Goal: Information Seeking & Learning: Learn about a topic

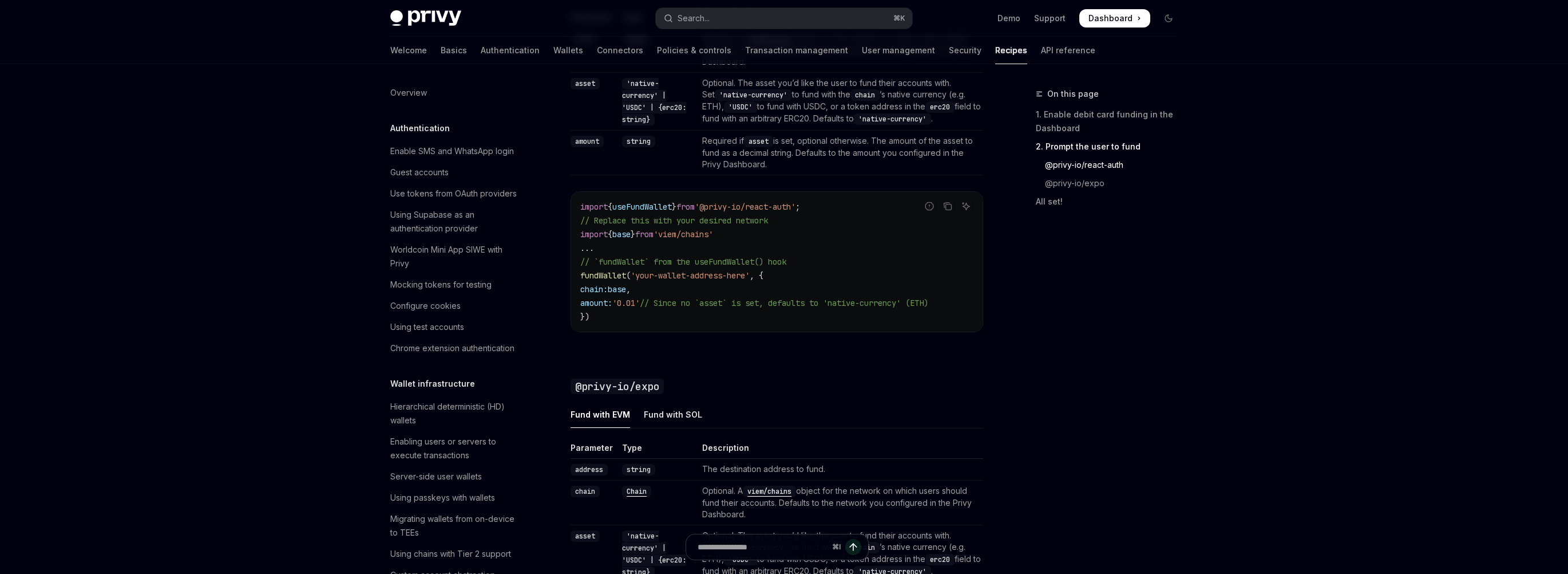
scroll to position [872, 0]
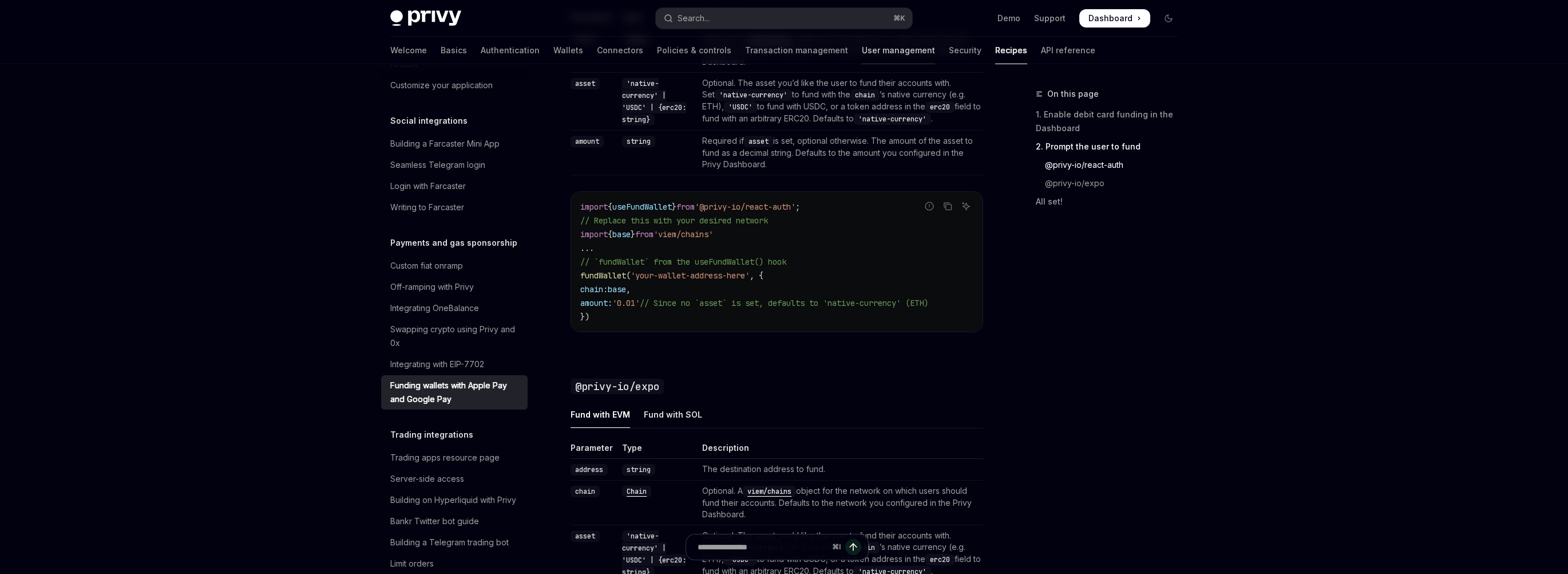
type textarea "*"
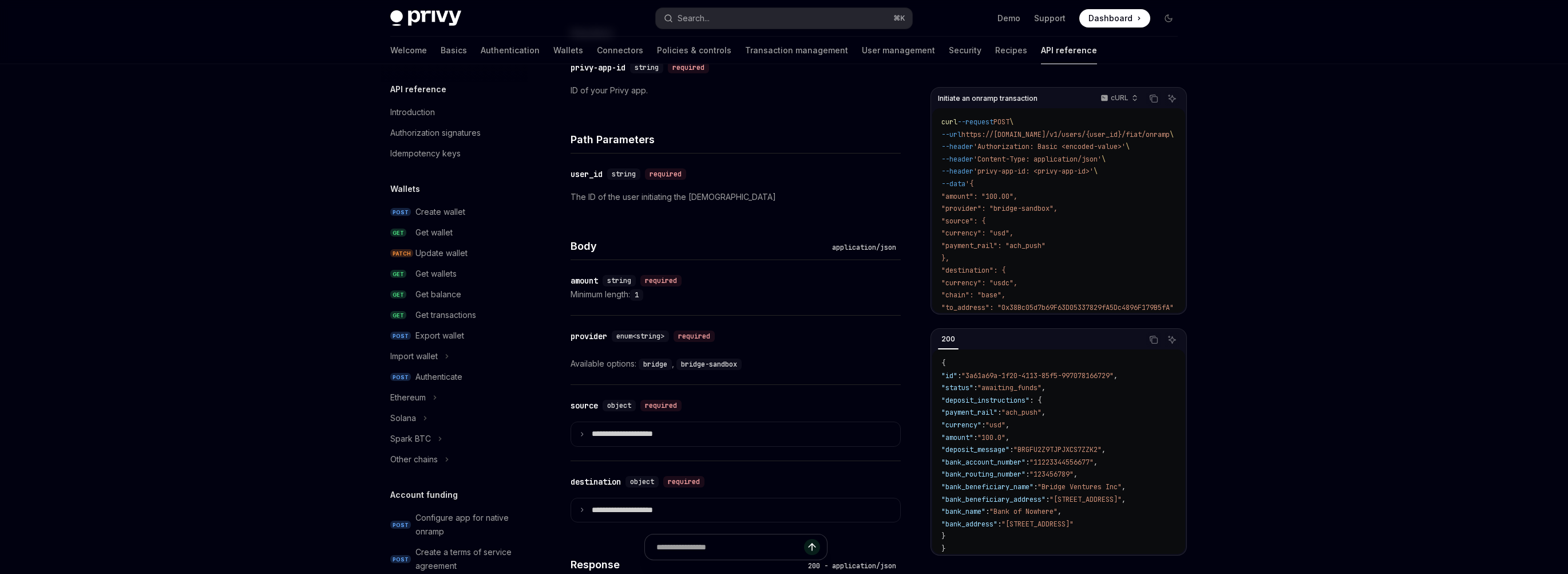
scroll to position [160, 0]
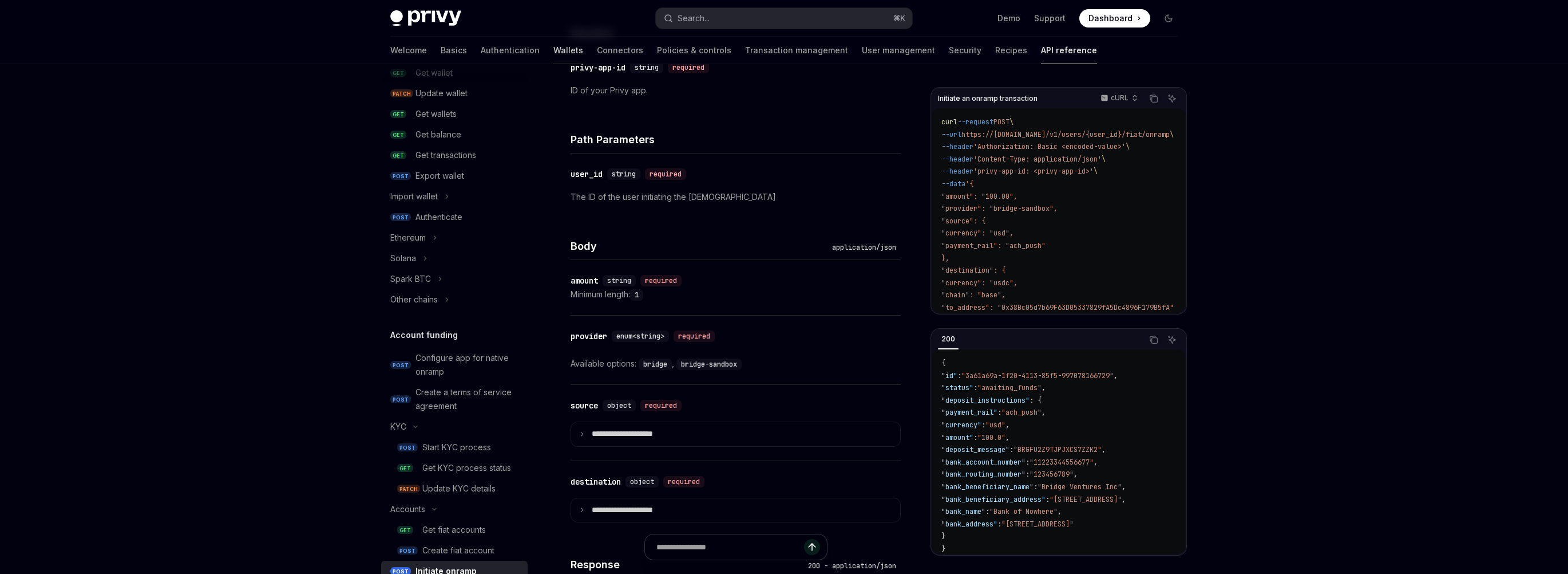
click at [554, 55] on link "Wallets" at bounding box center [568, 50] width 30 height 28
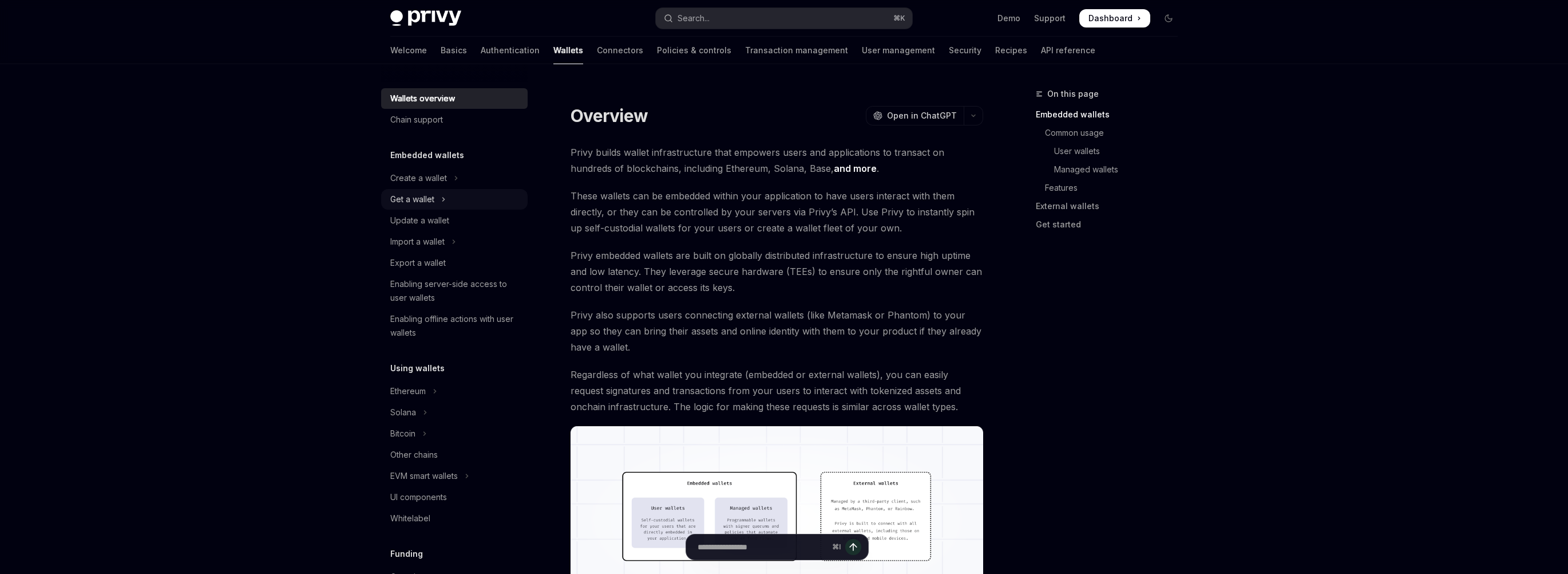
click at [432, 201] on div "Get a wallet" at bounding box center [412, 199] width 44 height 14
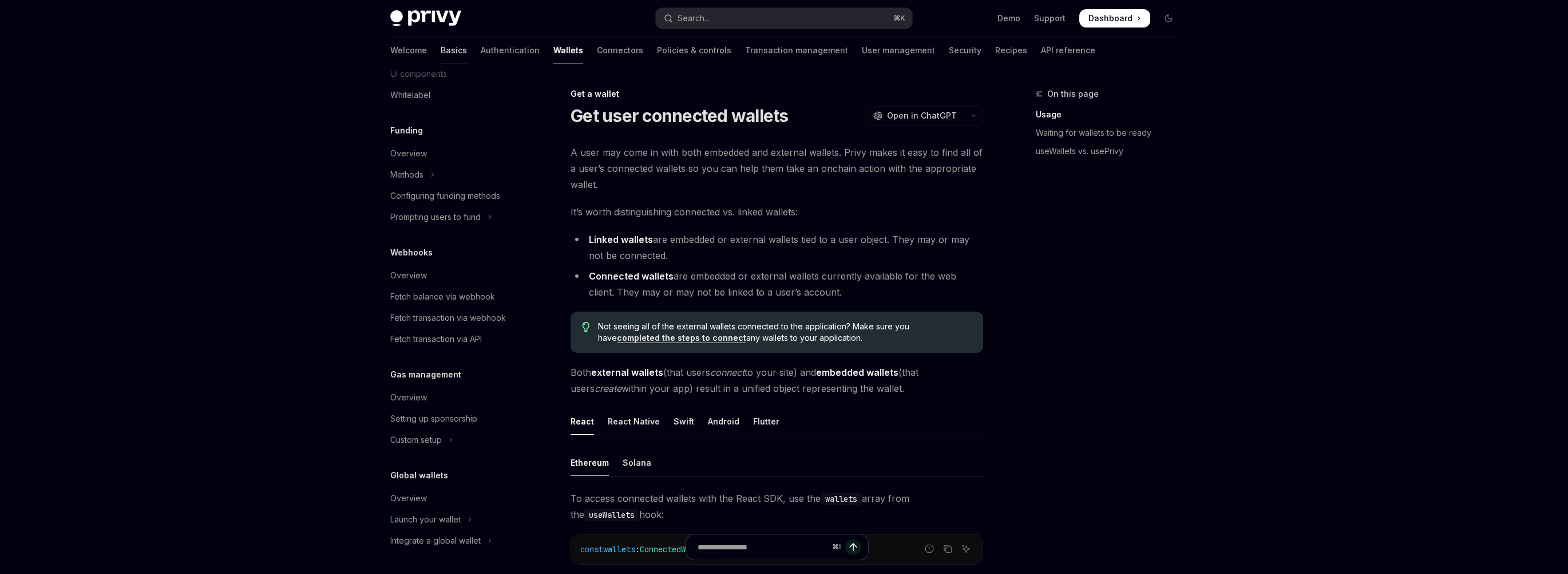
click at [441, 46] on link "Basics" at bounding box center [454, 50] width 26 height 28
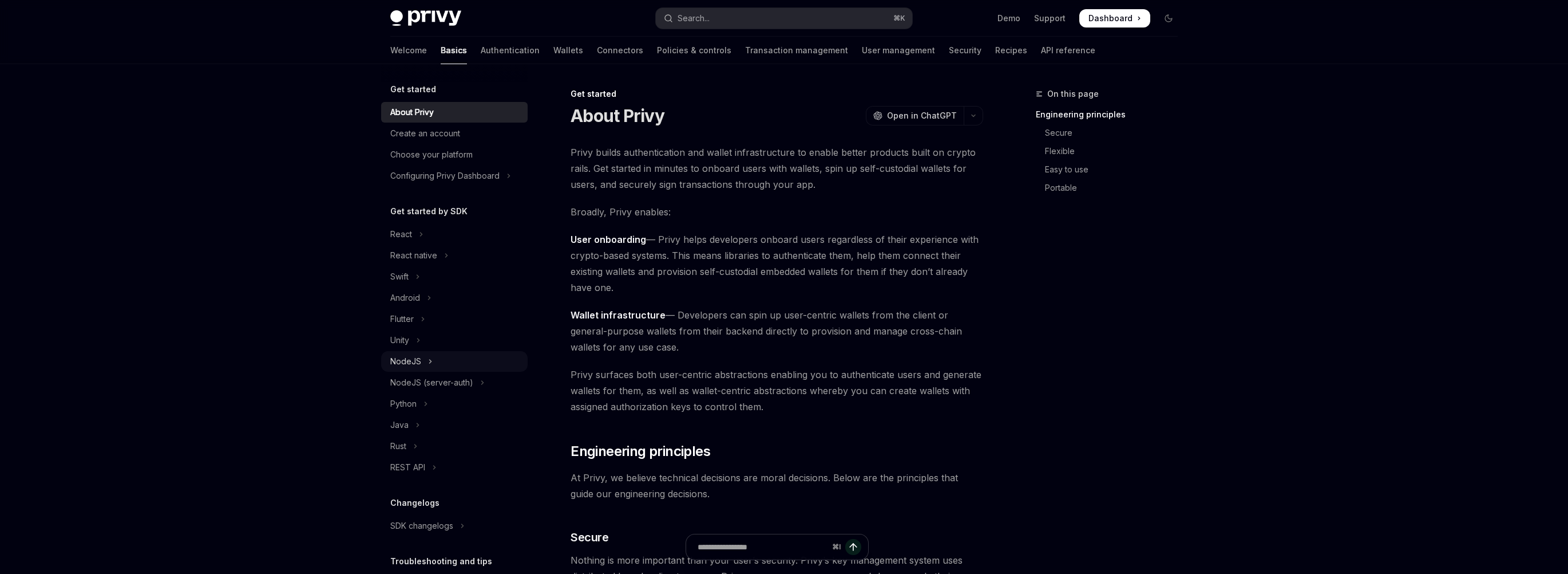
click at [417, 362] on div "NodeJS" at bounding box center [405, 362] width 31 height 14
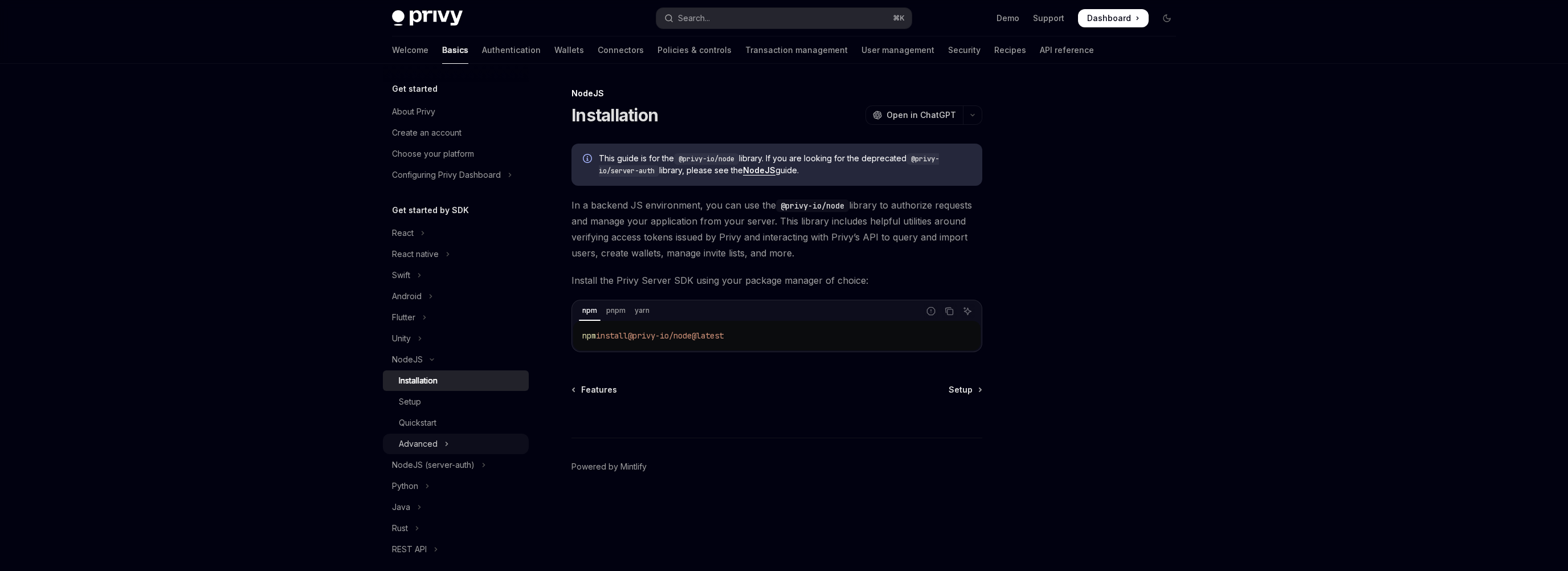
click at [434, 437] on div "Advanced" at bounding box center [419, 444] width 39 height 14
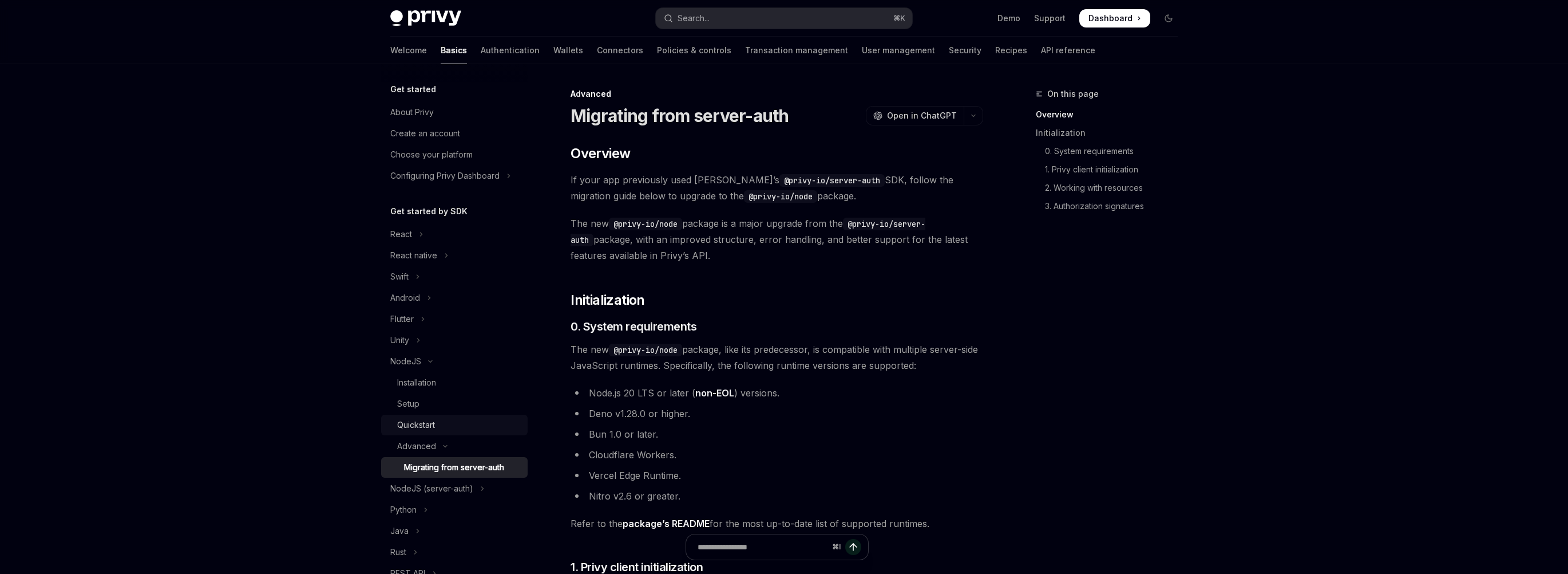
click at [435, 424] on div "Quickstart" at bounding box center [416, 425] width 38 height 14
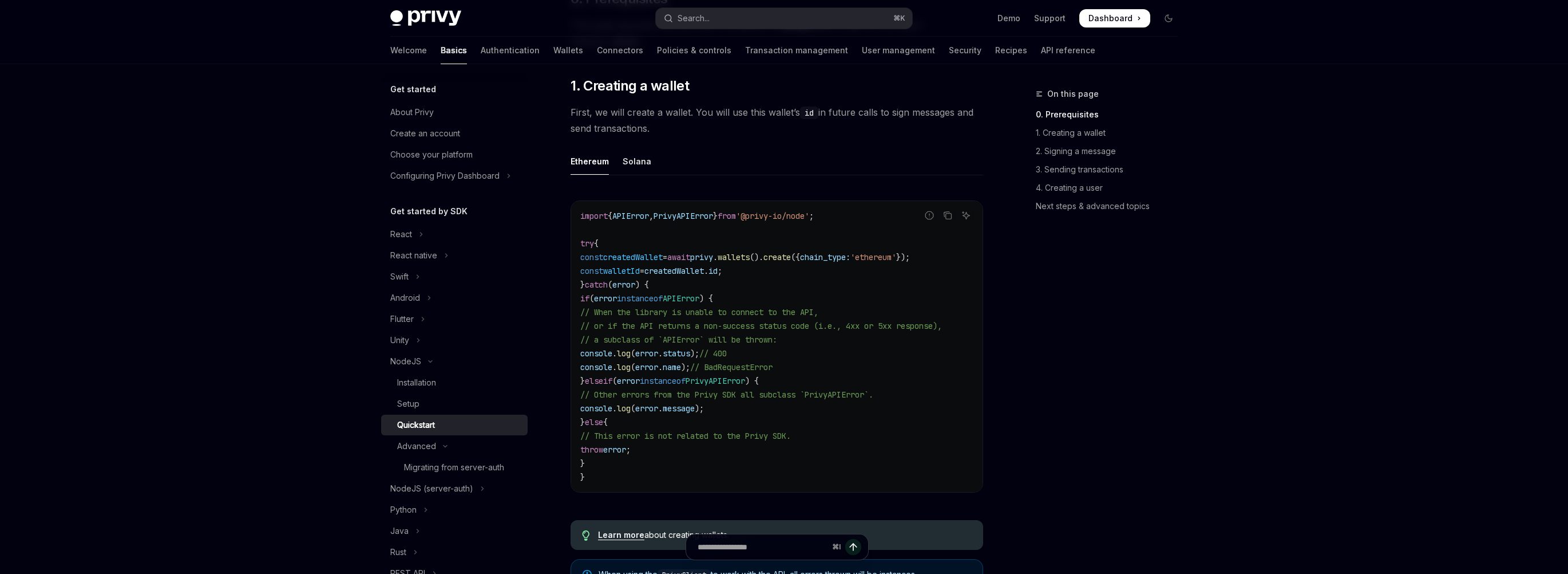
scroll to position [341, 0]
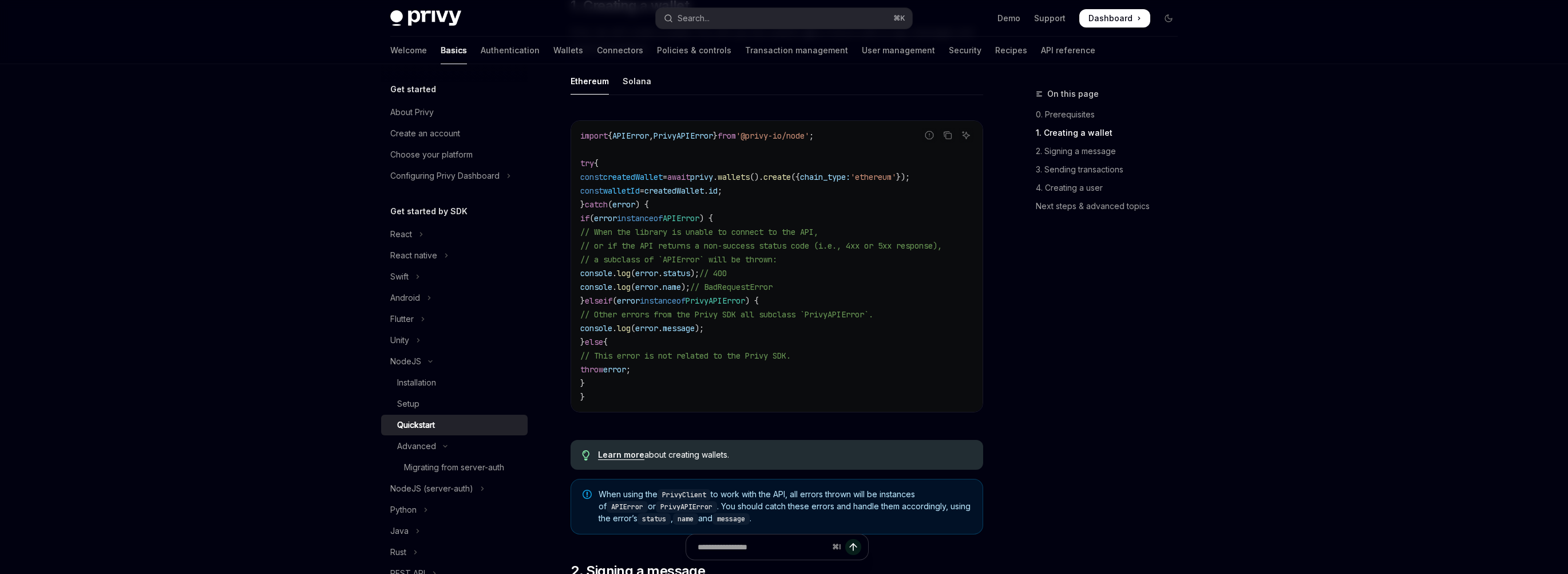
click at [750, 282] on span "// BadRequestError" at bounding box center [731, 287] width 82 height 10
click at [1041, 45] on link "API reference" at bounding box center [1068, 50] width 55 height 28
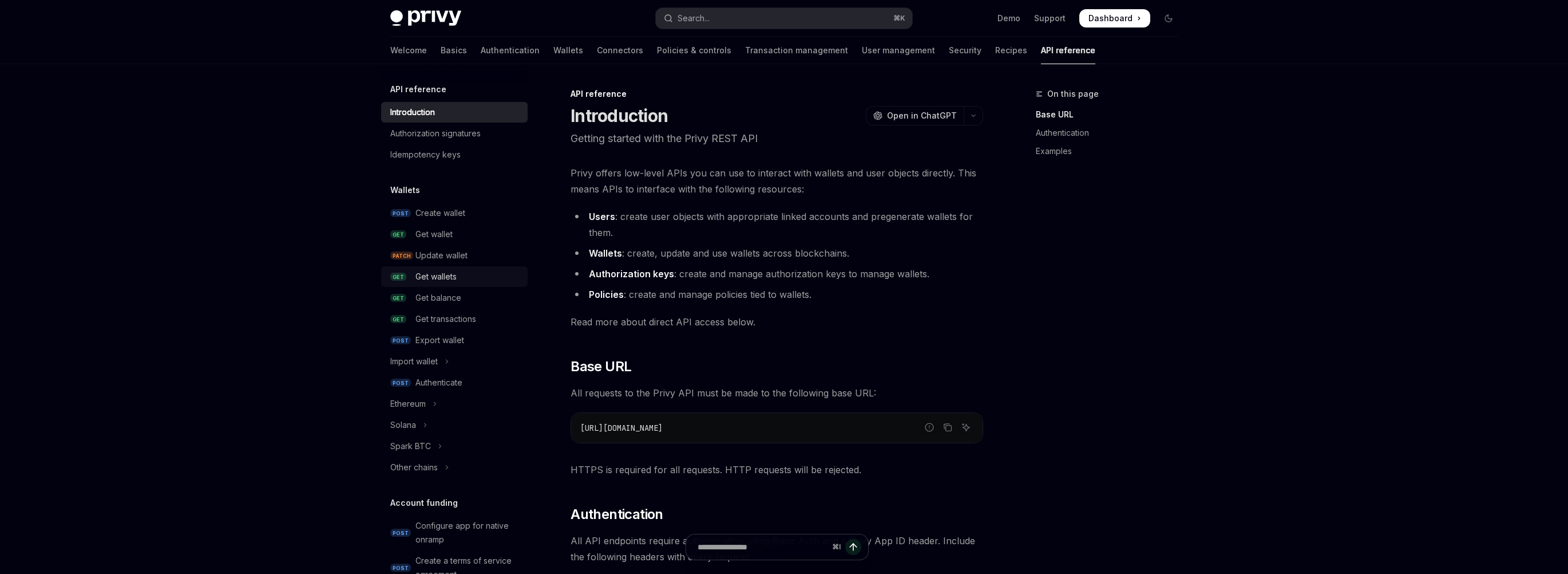
click at [430, 277] on div "Get wallets" at bounding box center [436, 277] width 41 height 14
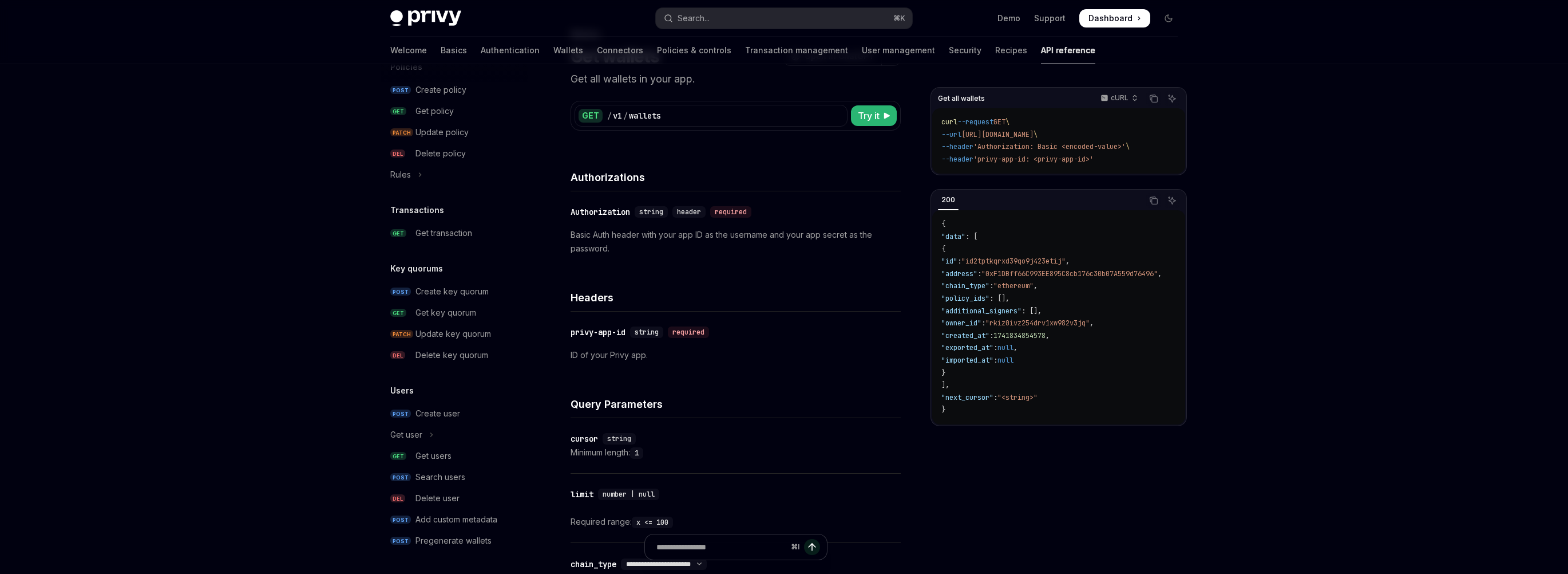
scroll to position [67, 0]
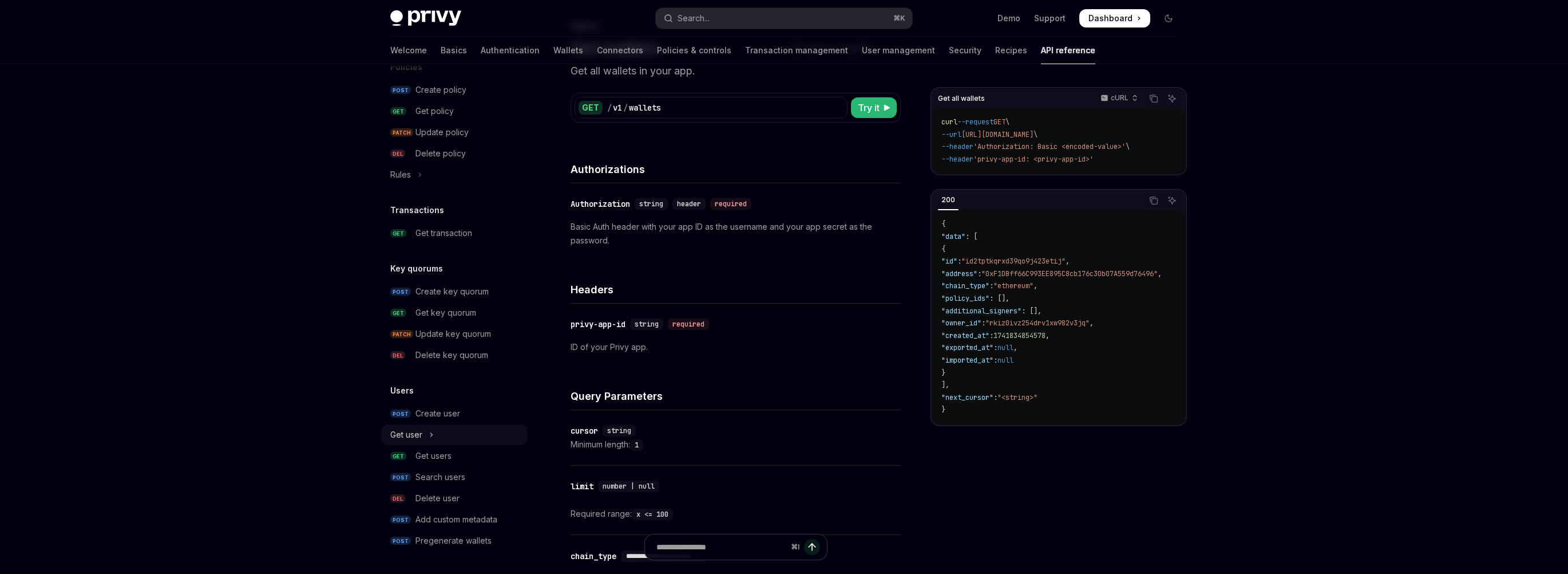
click at [441, 431] on button "Get user" at bounding box center [454, 434] width 146 height 21
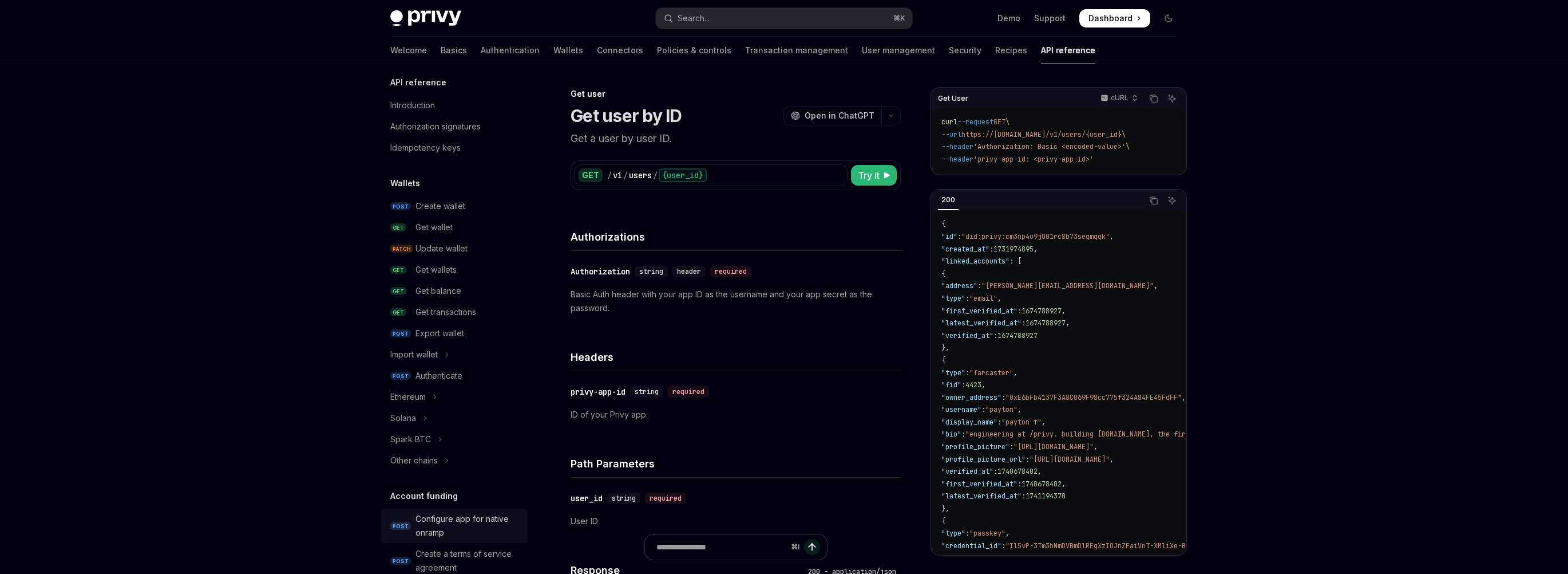
scroll to position [2, 0]
click at [446, 230] on div "Get wallet" at bounding box center [434, 233] width 37 height 14
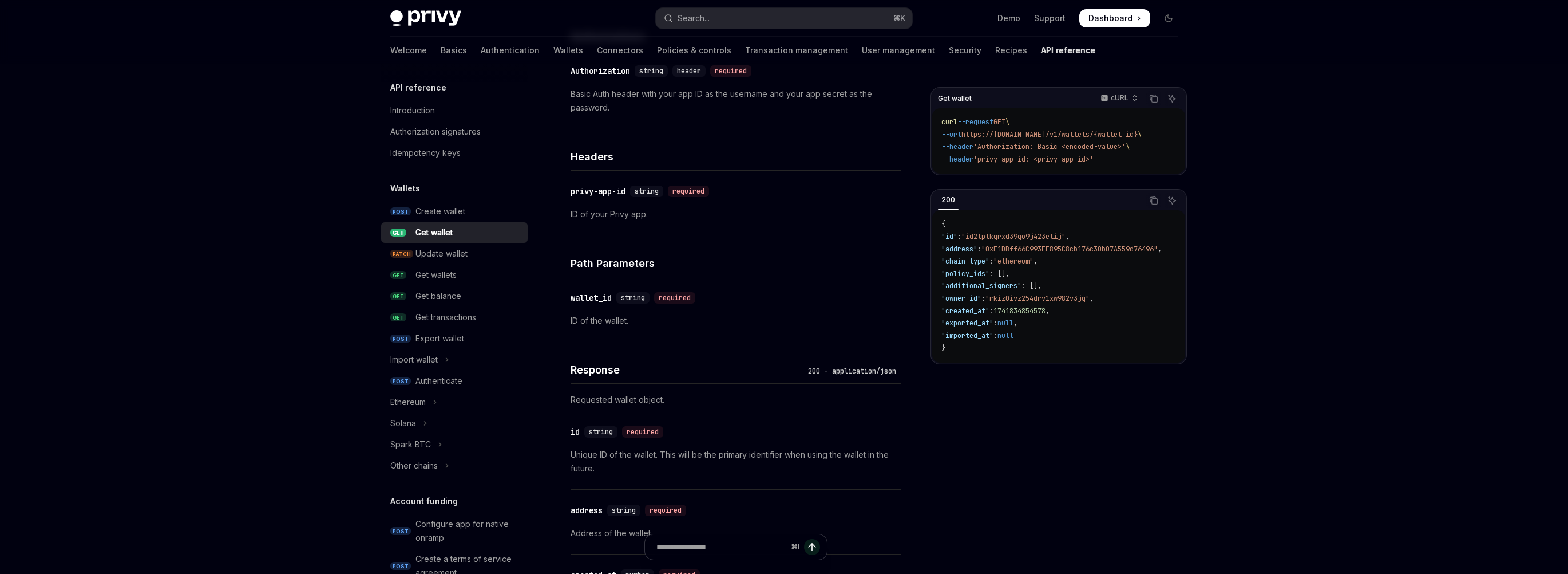
scroll to position [223, 0]
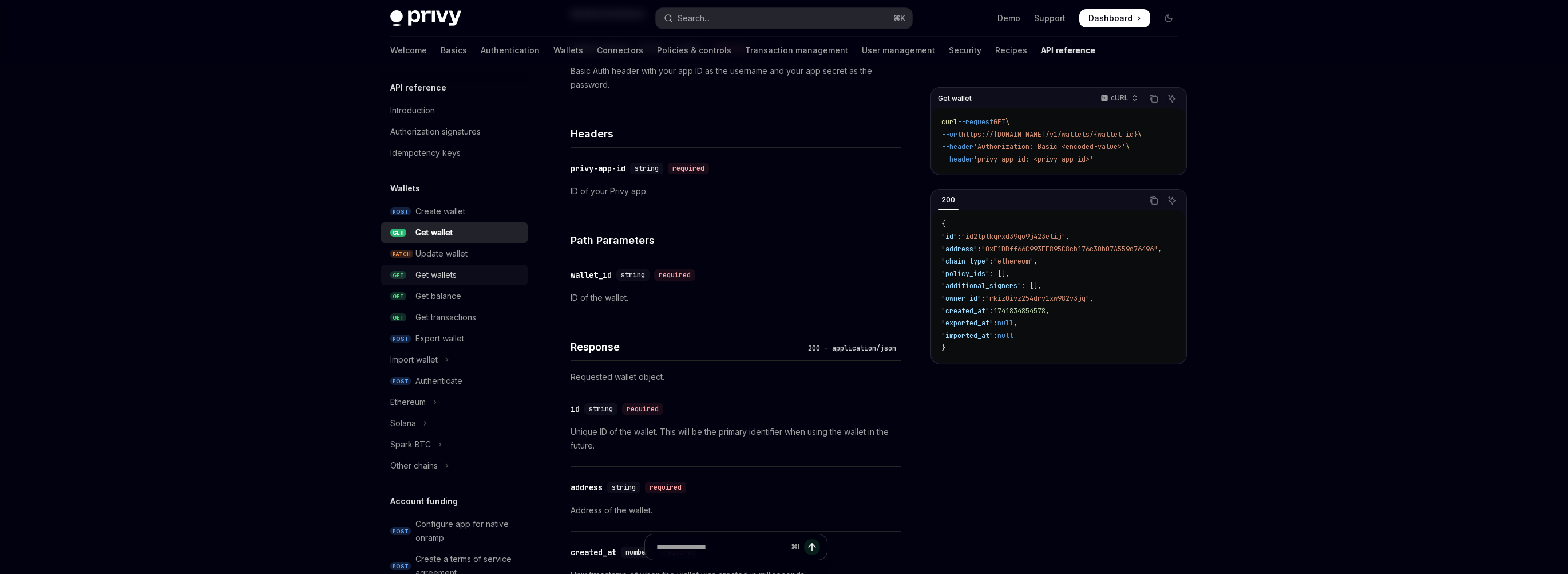
click at [455, 279] on div "Get wallets" at bounding box center [436, 275] width 41 height 14
type textarea "*"
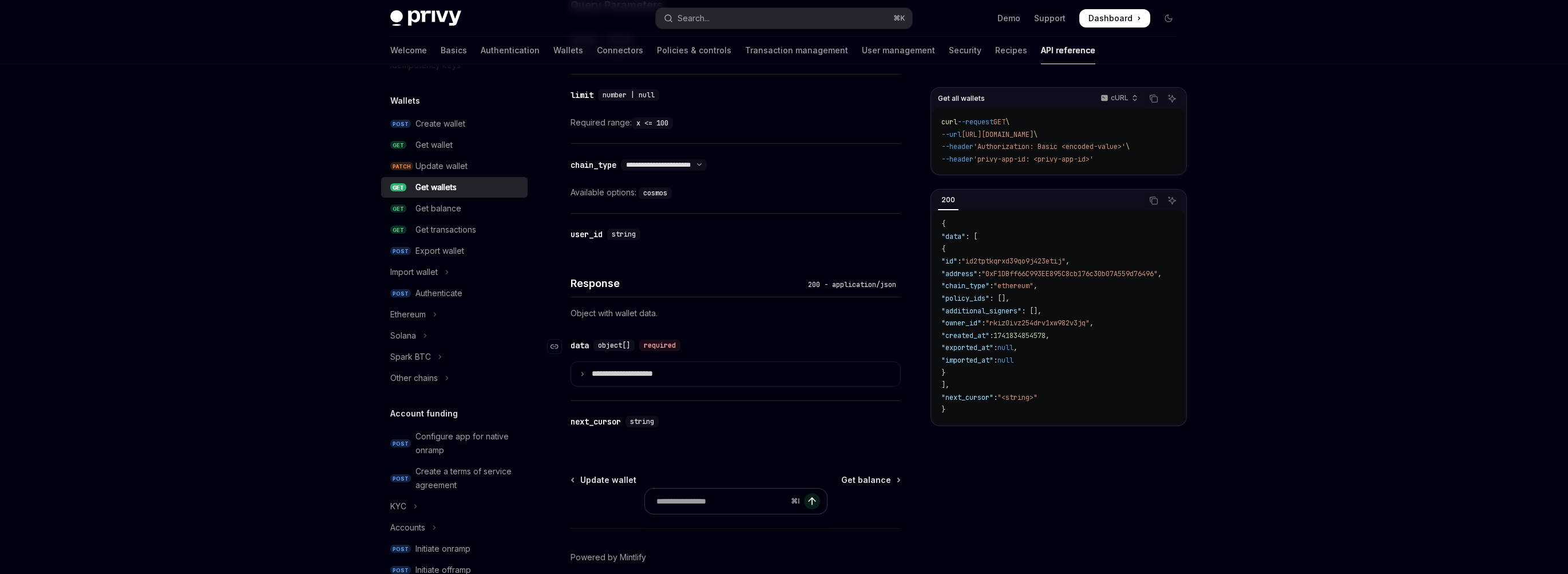
scroll to position [509, 0]
